Goal: Transaction & Acquisition: Purchase product/service

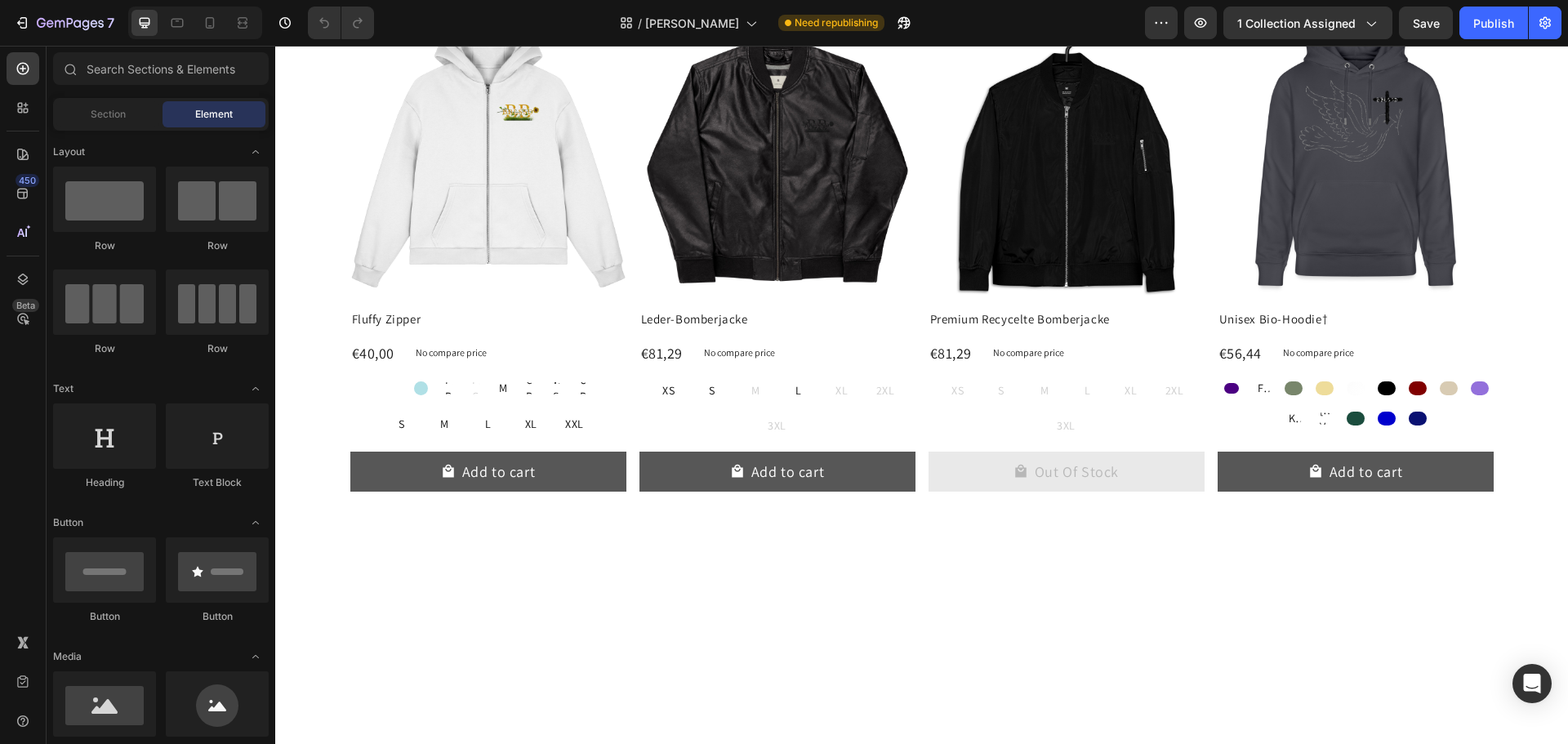
scroll to position [3737, 0]
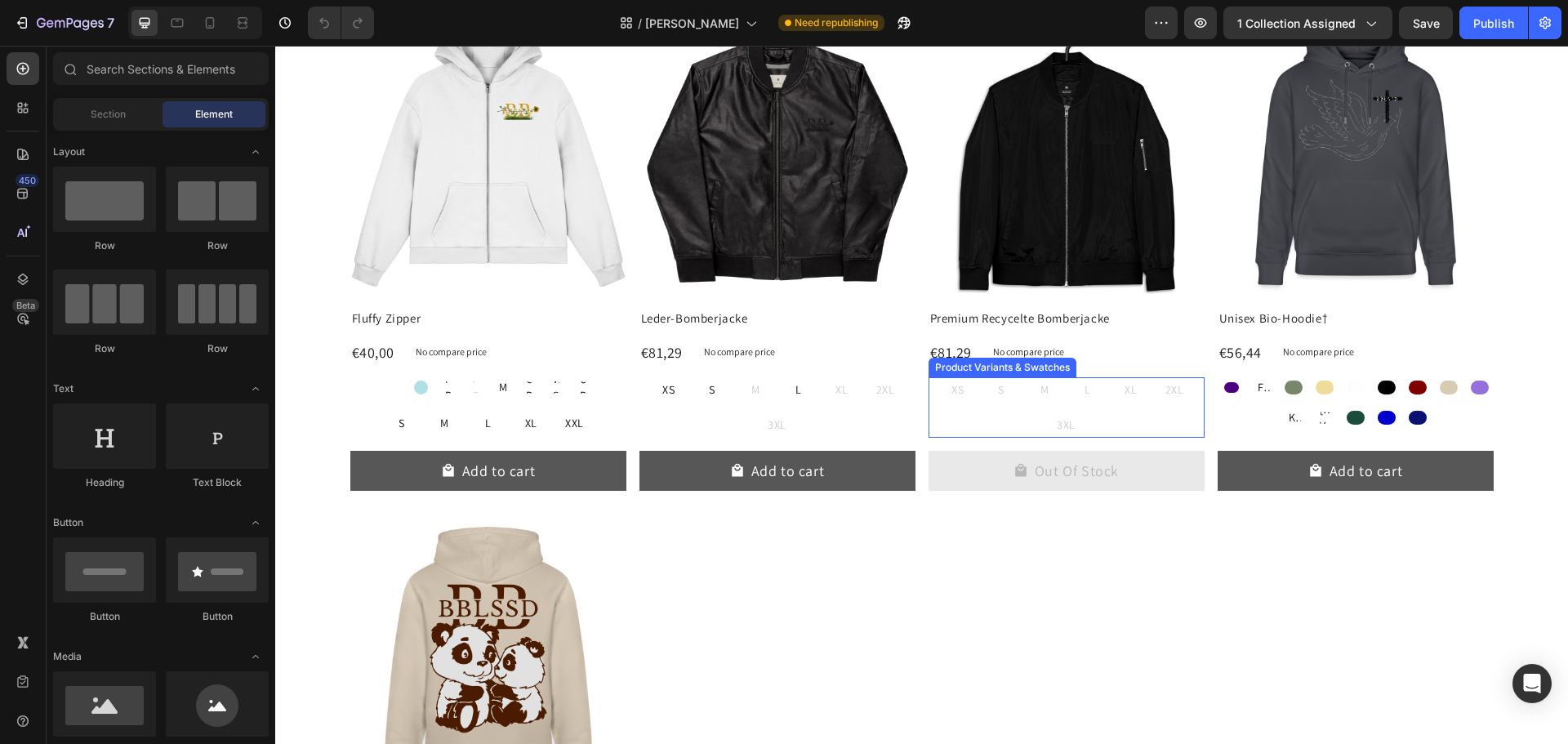
click at [1074, 417] on div "XS XS XS S S S M M M L L L XL XL XL 2XL 2XL 2XL 3XL 3XL 3XL" at bounding box center [1067, 406] width 276 height 59
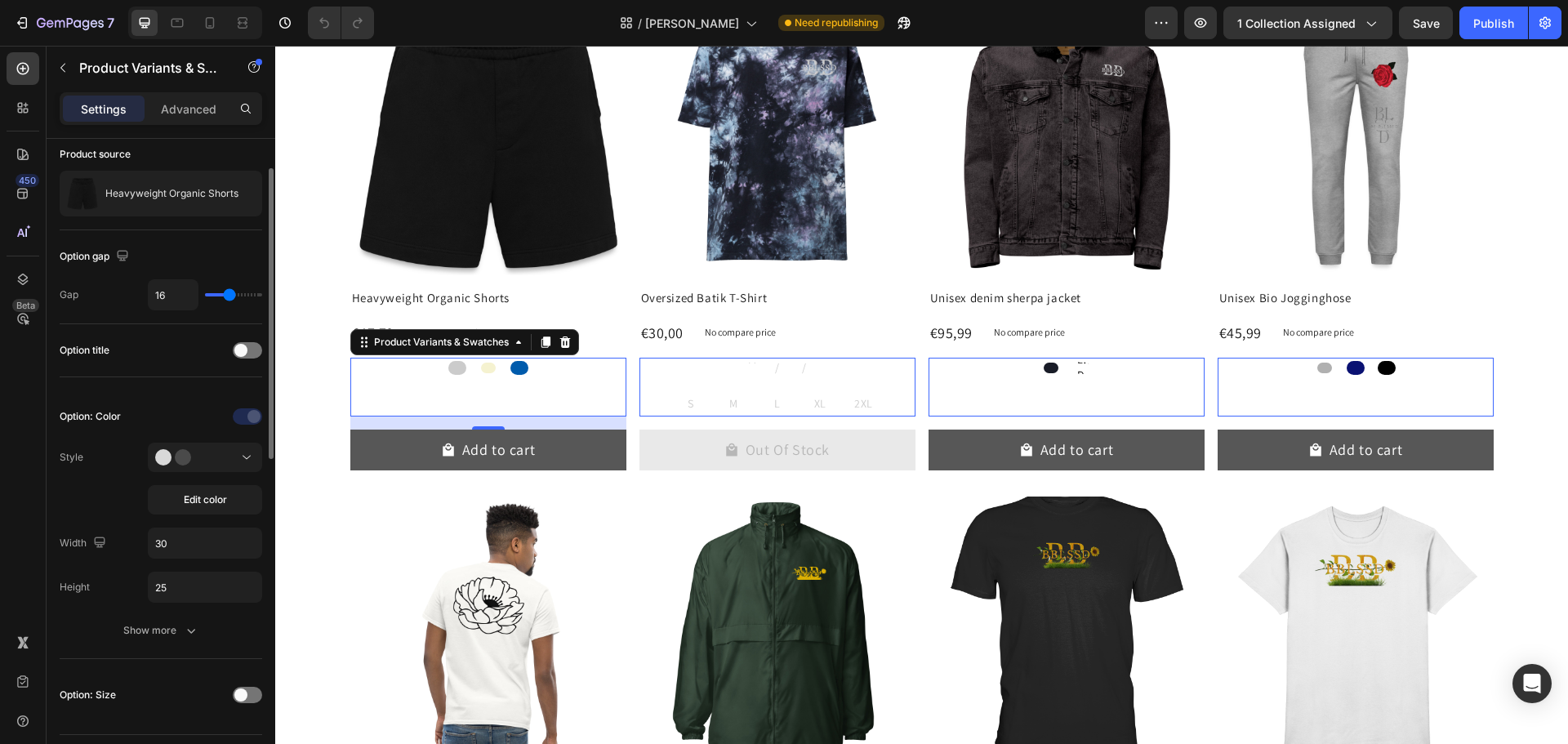
scroll to position [0, 0]
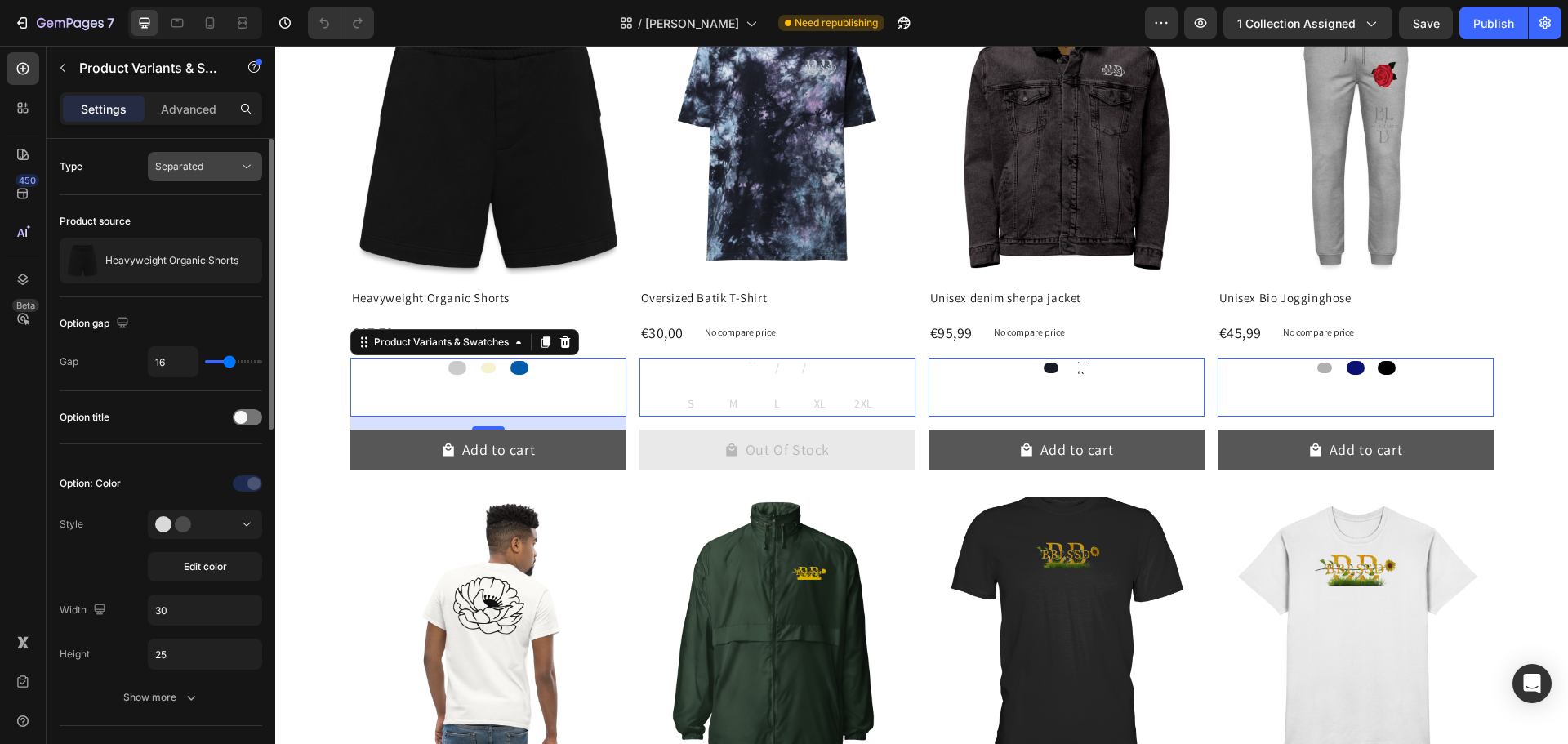
click at [196, 168] on span "Separated" at bounding box center [180, 166] width 49 height 13
click at [235, 167] on div "Separated" at bounding box center [197, 166] width 84 height 15
click at [208, 165] on div "Separated" at bounding box center [197, 166] width 84 height 15
click at [179, 231] on span "Combine" at bounding box center [176, 237] width 42 height 15
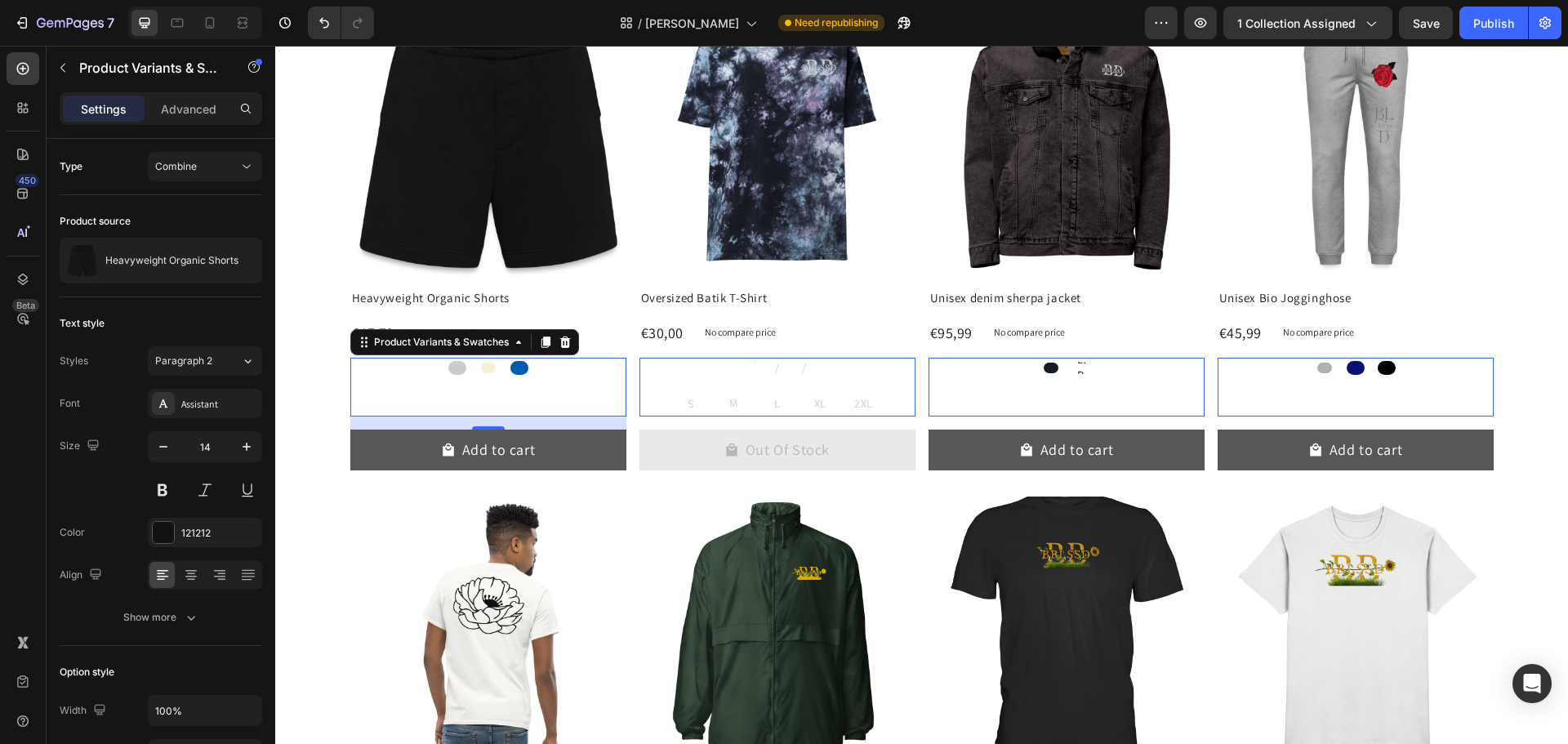
select select "583550183103333315"
select select "583526031674245931"
select select "582797718567125817"
select select "581209755224179219"
select select "581664753673110254"
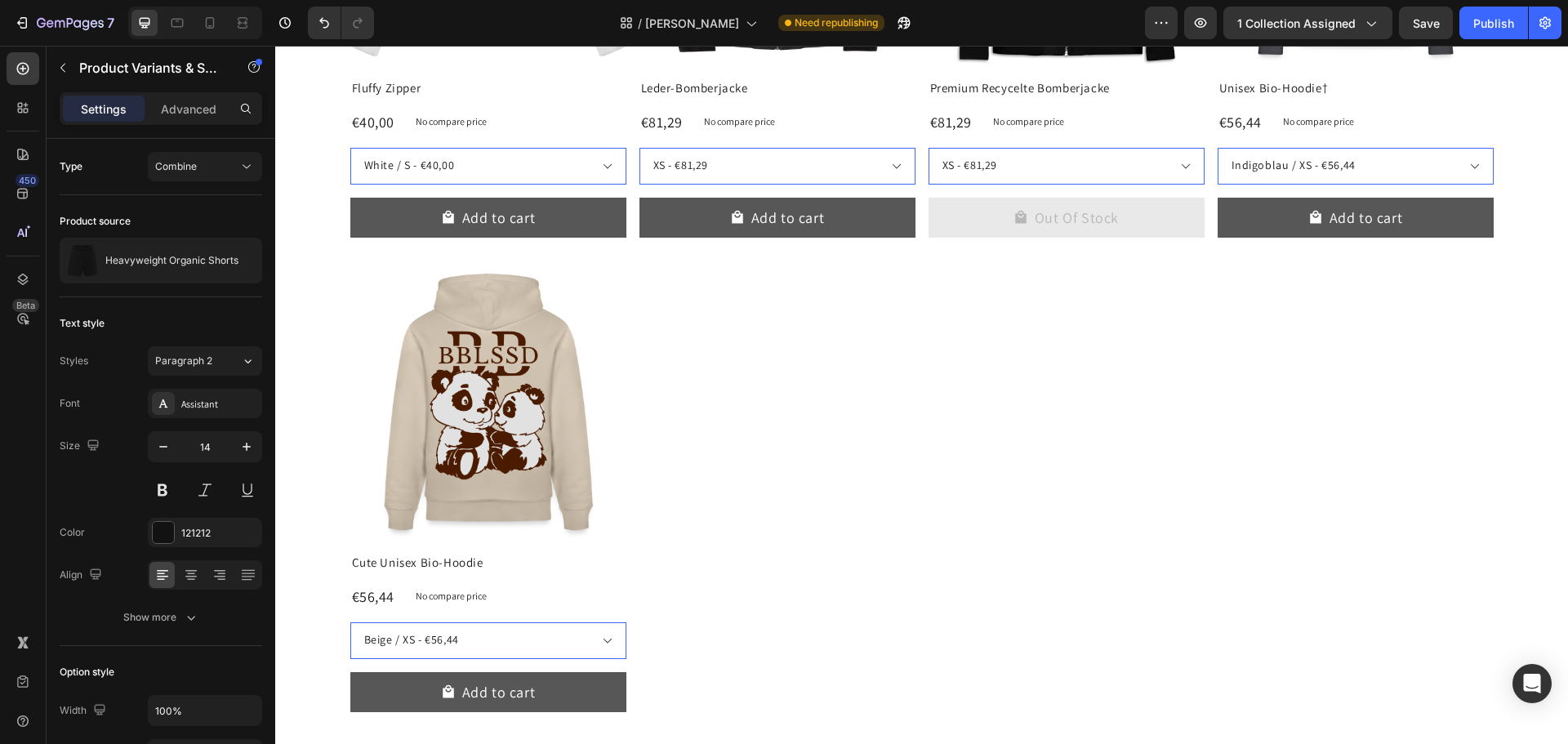
scroll to position [3967, 0]
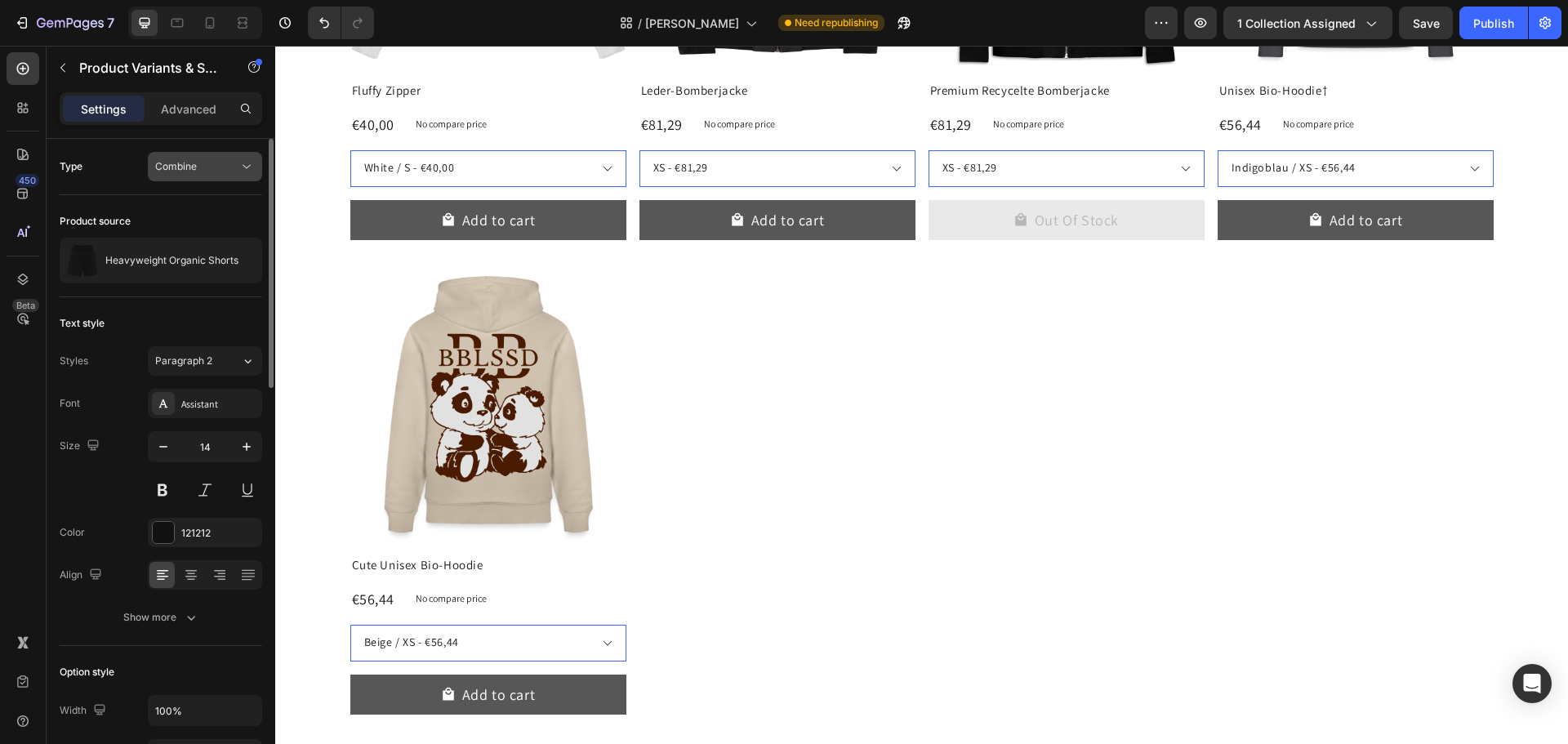
click at [224, 163] on div "Combine" at bounding box center [197, 166] width 84 height 15
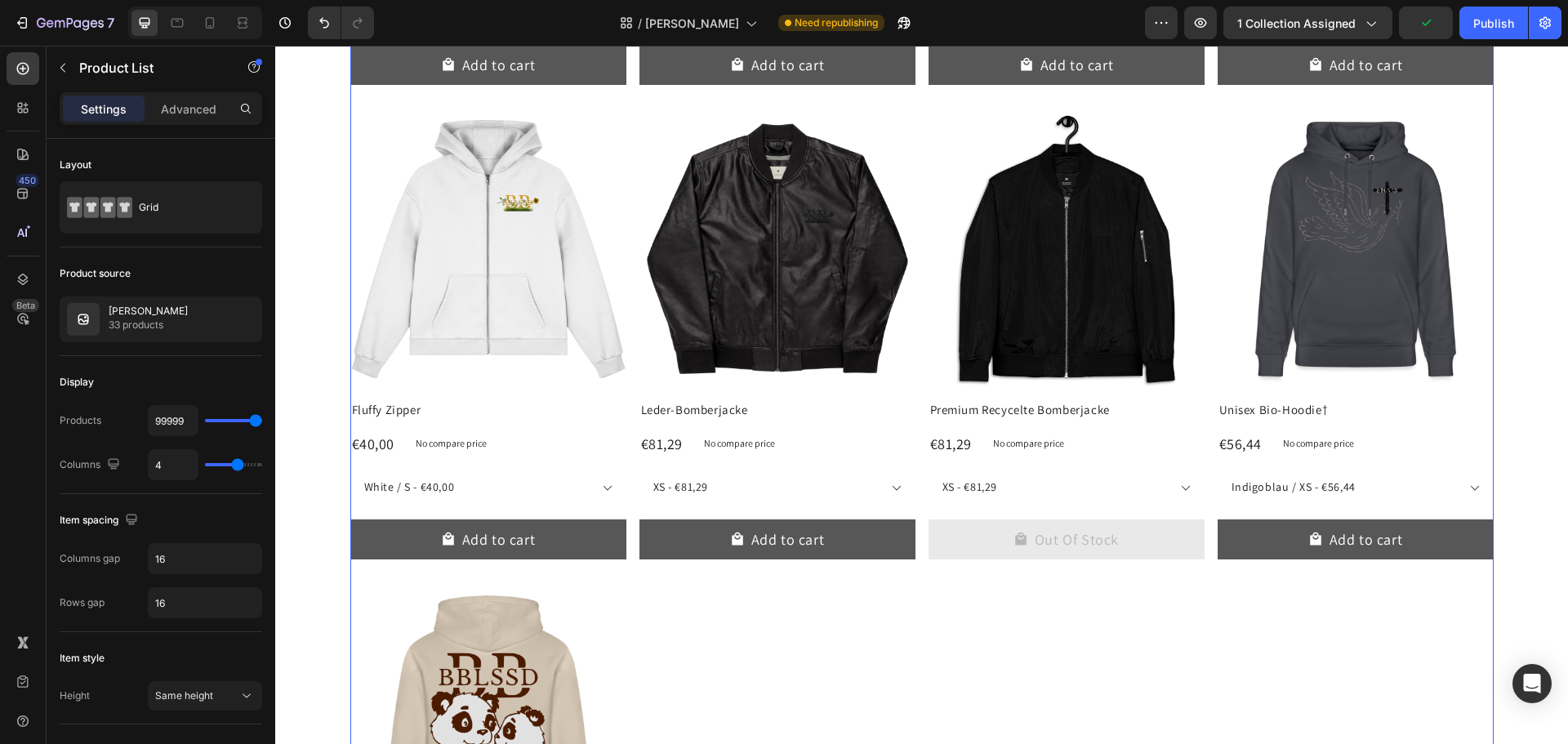
scroll to position [3647, 0]
click at [493, 495] on select "White / S - €40,00 White / M - €40,00 White / L - €40,00 White / XL - €40,00 Wh…" at bounding box center [489, 489] width 276 height 37
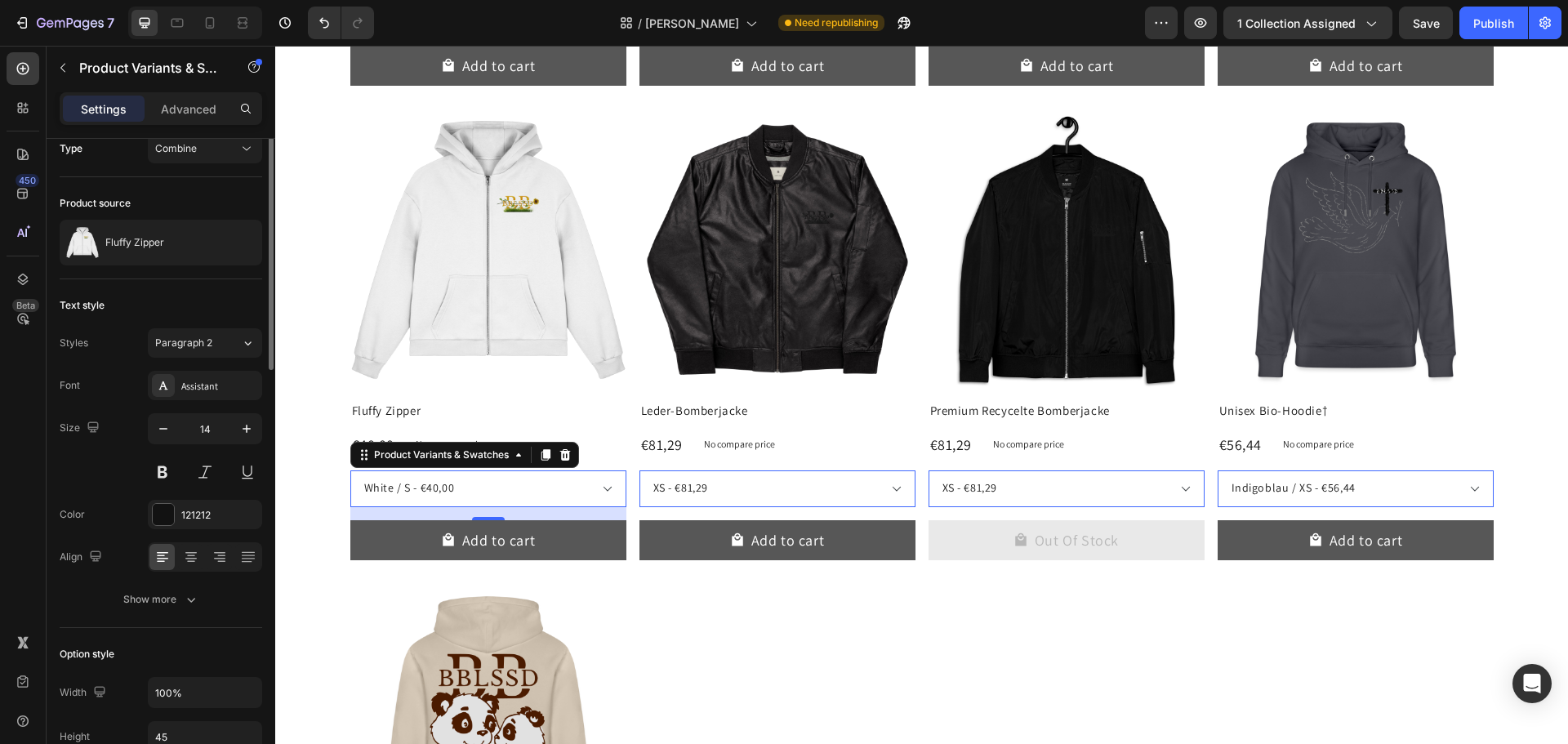
scroll to position [0, 0]
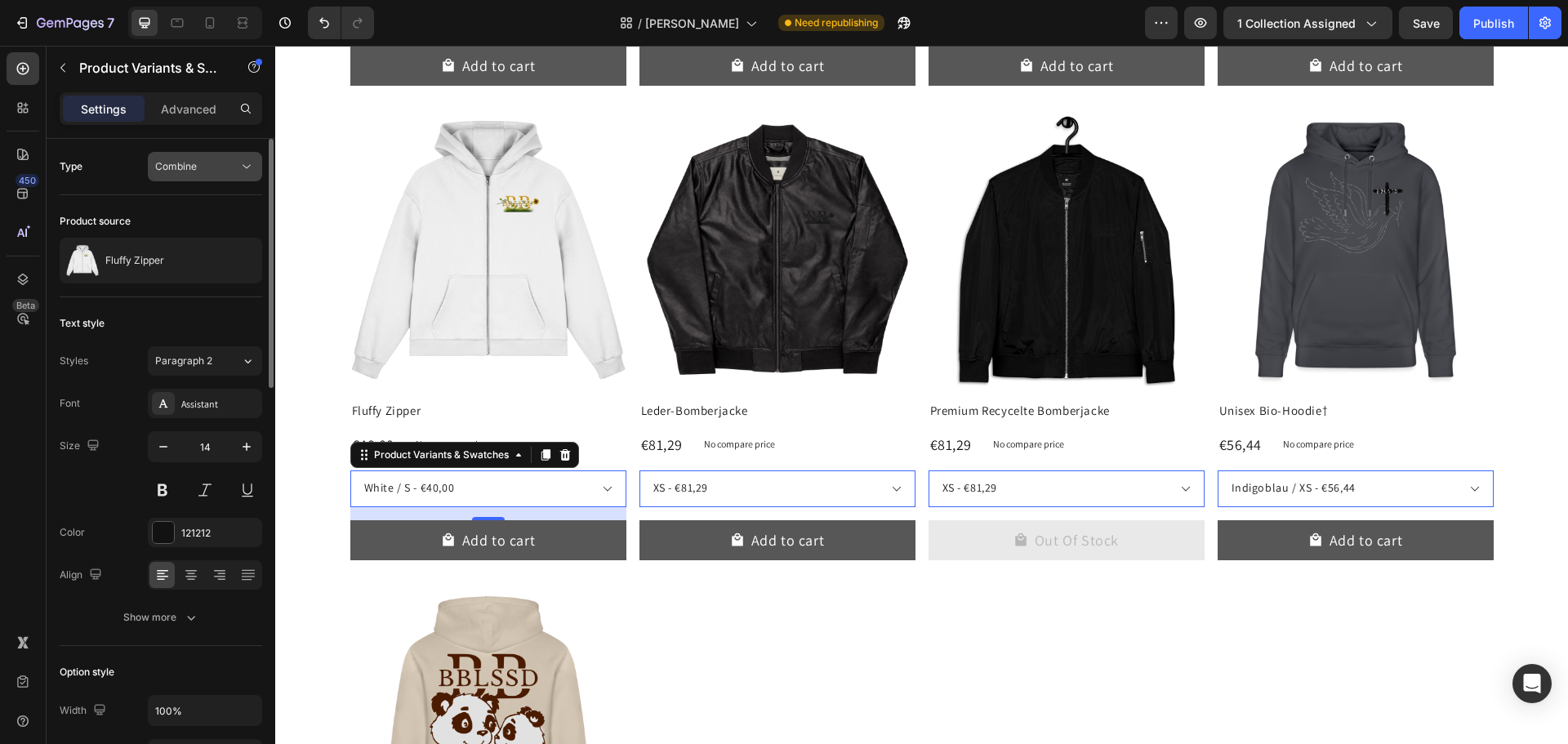
click at [223, 174] on div "Combine" at bounding box center [205, 166] width 100 height 17
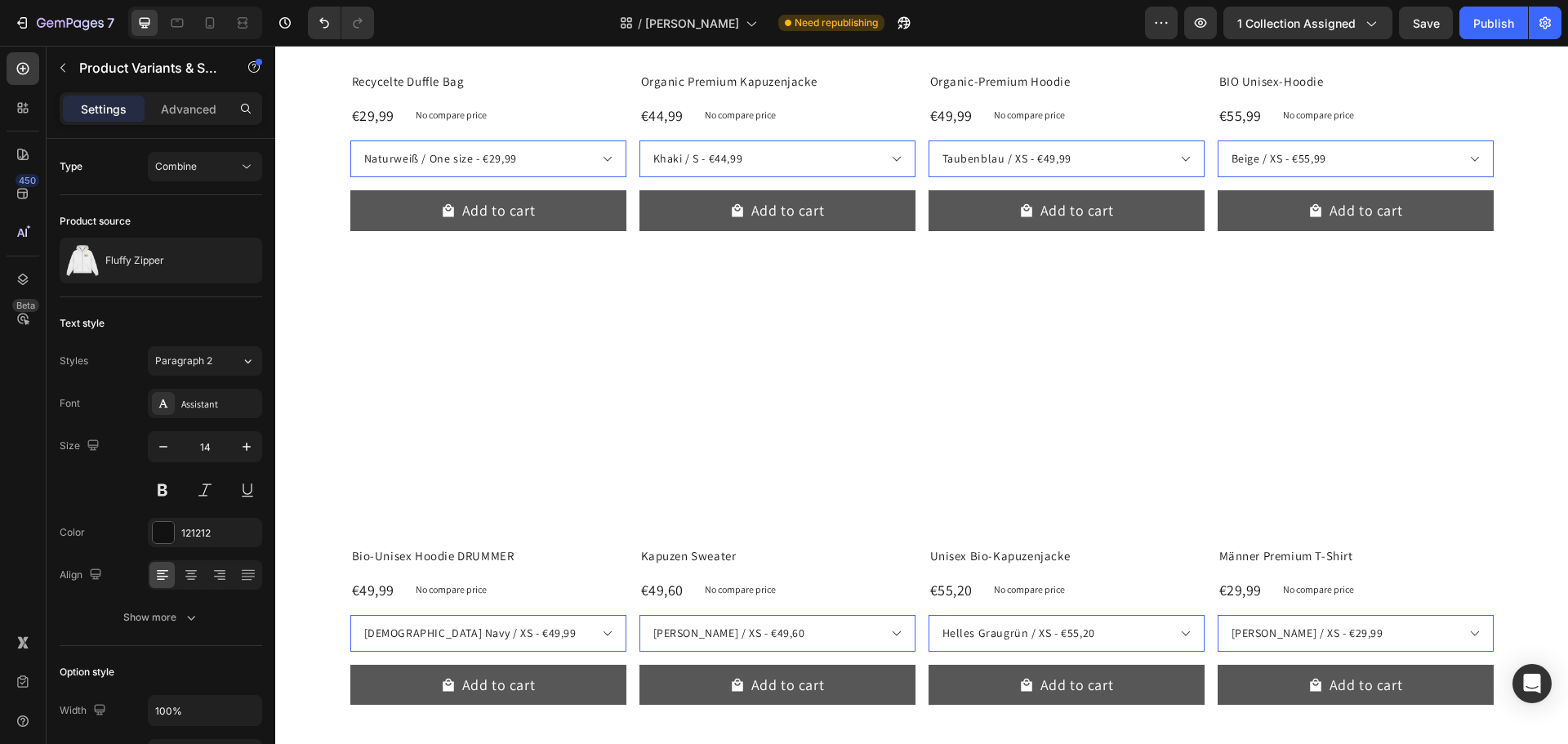
scroll to position [657, 0]
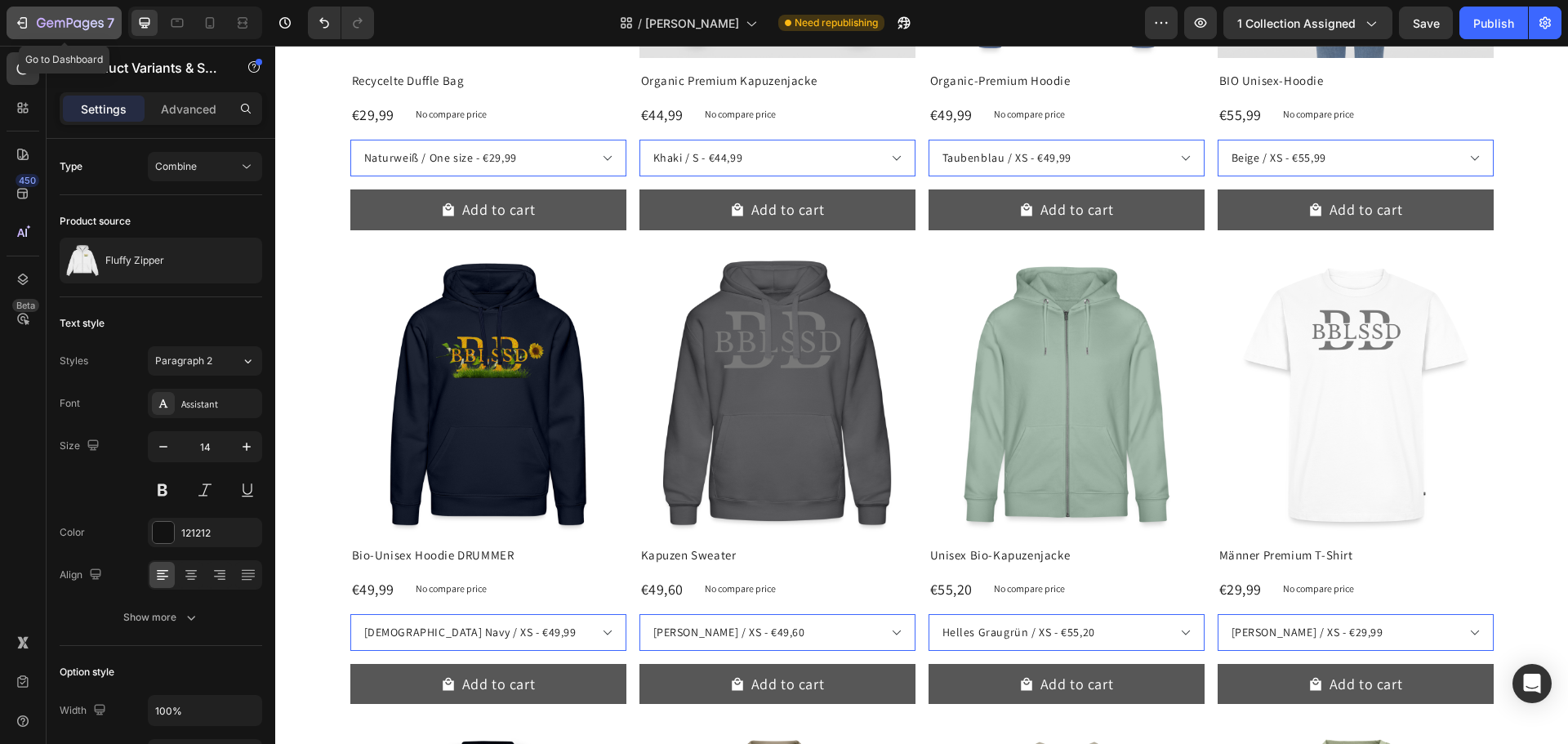
click at [32, 29] on div "7" at bounding box center [63, 22] width 100 height 19
